Goal: Task Accomplishment & Management: Manage account settings

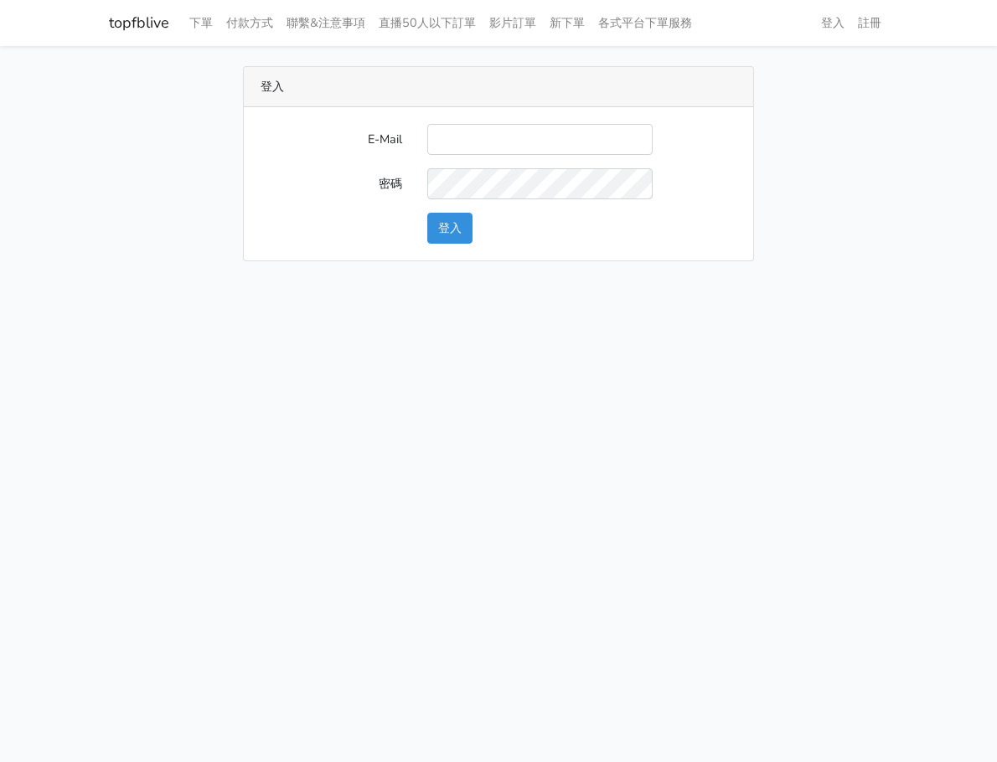
click at [492, 129] on input "E-Mail" at bounding box center [539, 139] width 225 height 31
click at [457, 127] on input "E-Mail" at bounding box center [539, 139] width 225 height 31
click at [364, 214] on div "登入" at bounding box center [498, 228] width 501 height 31
click at [538, 131] on input "E-Mail" at bounding box center [539, 139] width 225 height 31
type input "[EMAIL_ADDRESS][DOMAIN_NAME]"
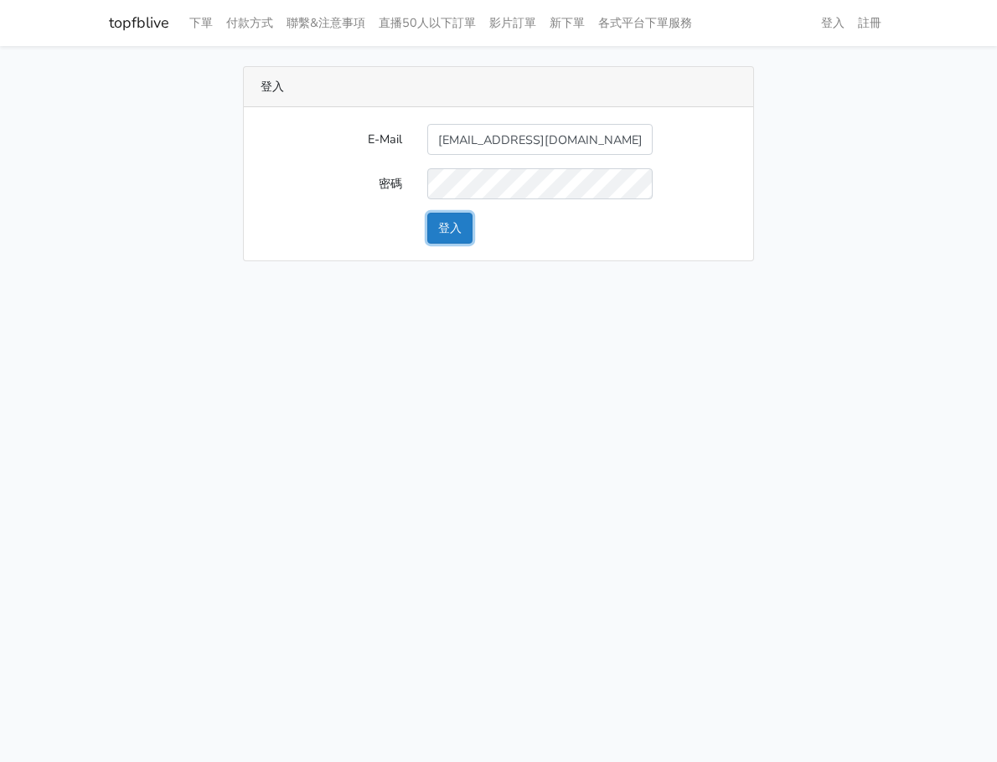
click at [458, 220] on button "登入" at bounding box center [449, 228] width 45 height 31
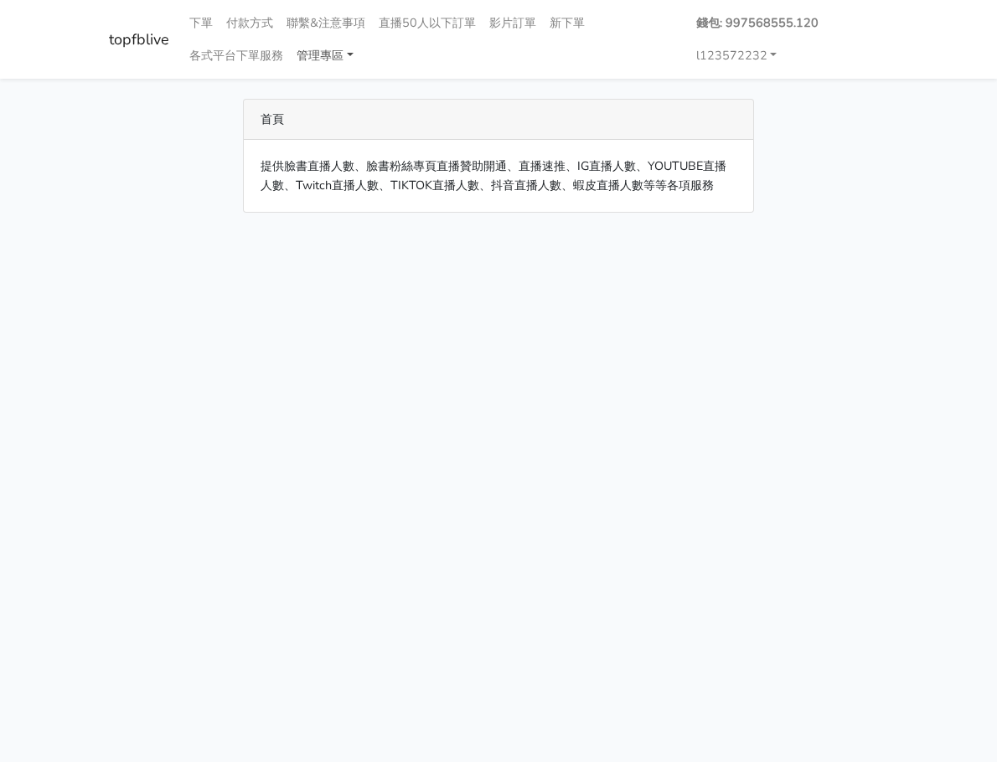
click at [321, 55] on link "管理專區" at bounding box center [325, 55] width 70 height 33
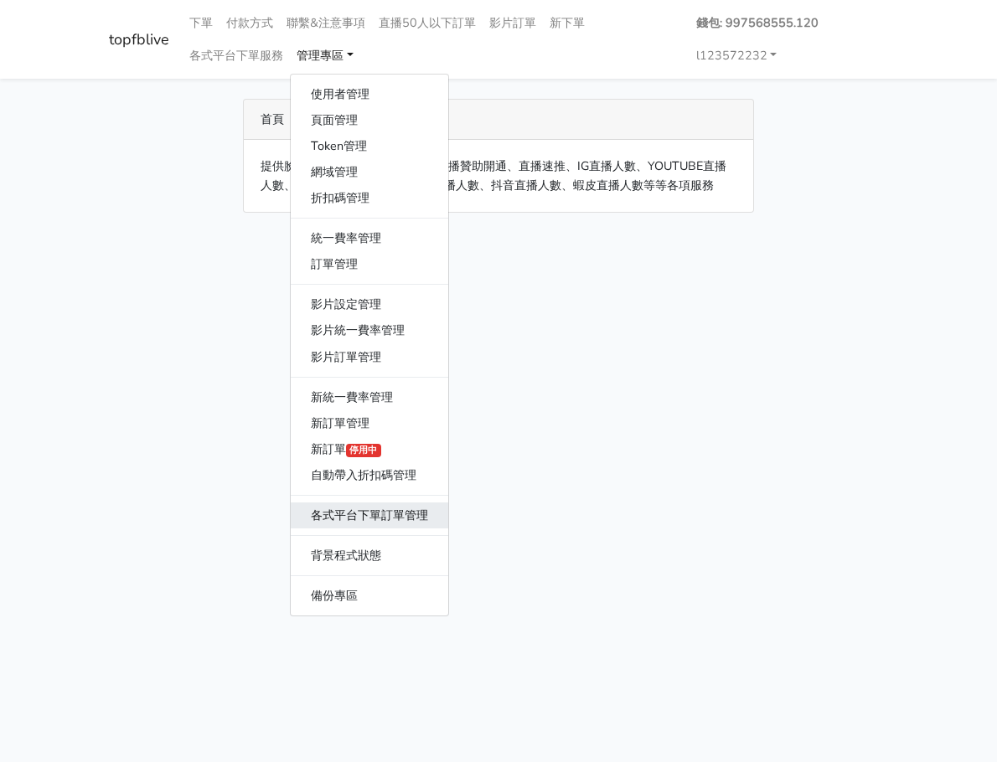
click at [349, 516] on link "各式平台下單訂單管理" at bounding box center [370, 516] width 158 height 26
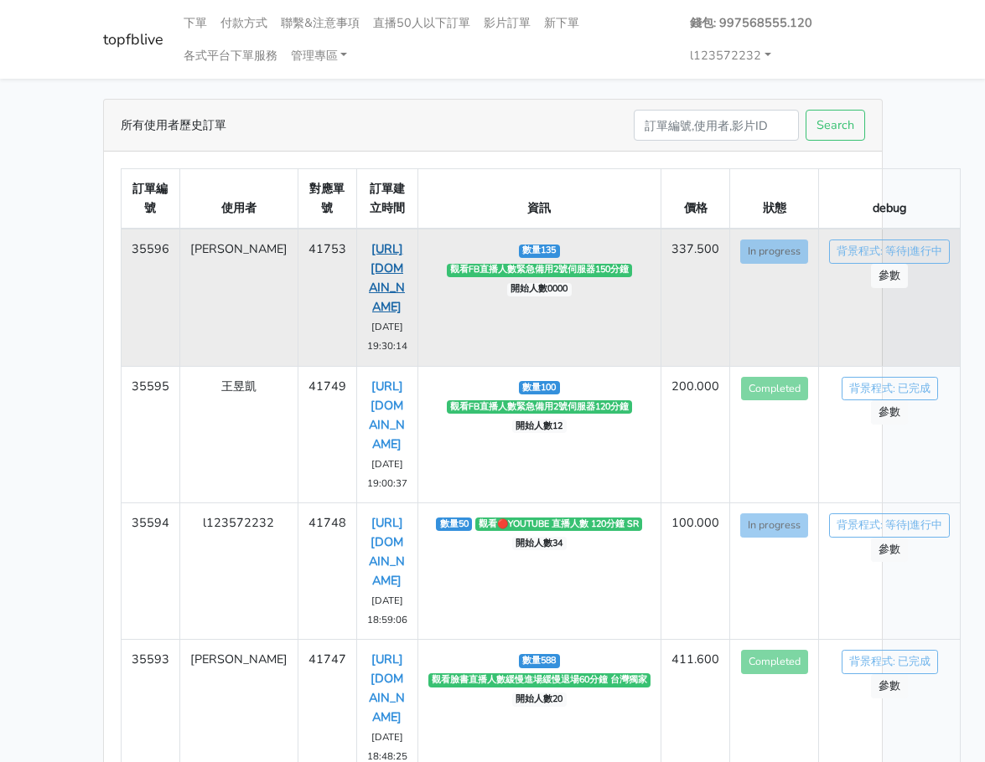
click at [369, 283] on link "[URL][DOMAIN_NAME]" at bounding box center [387, 277] width 36 height 75
